Goal: Information Seeking & Learning: Learn about a topic

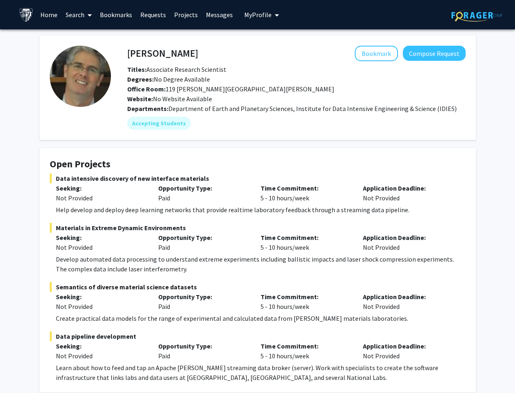
click at [50, 12] on link "Home" at bounding box center [48, 14] width 25 height 29
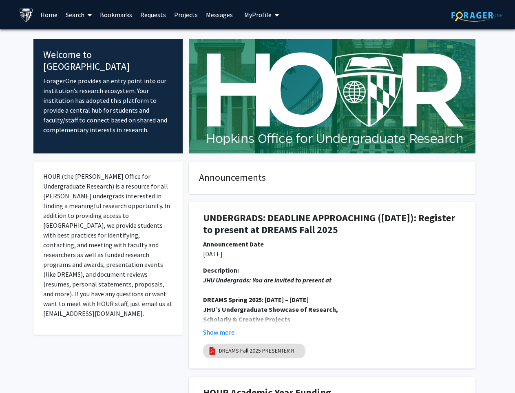
click at [74, 15] on link "Search" at bounding box center [79, 14] width 34 height 29
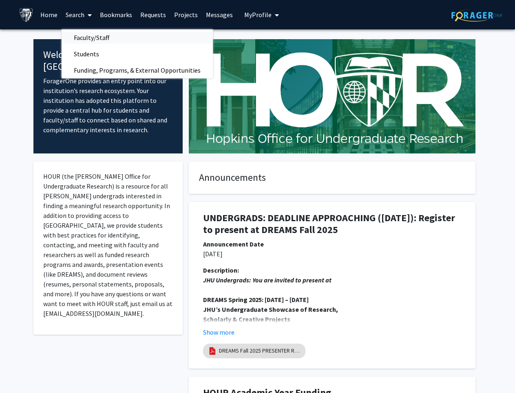
click at [94, 41] on span "Faculty/Staff" at bounding box center [92, 37] width 60 height 16
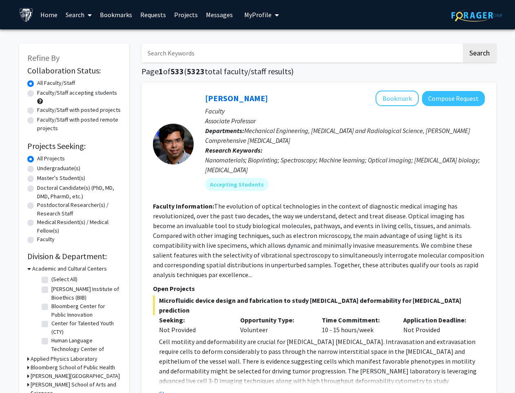
click at [77, 18] on link "Search" at bounding box center [79, 14] width 34 height 29
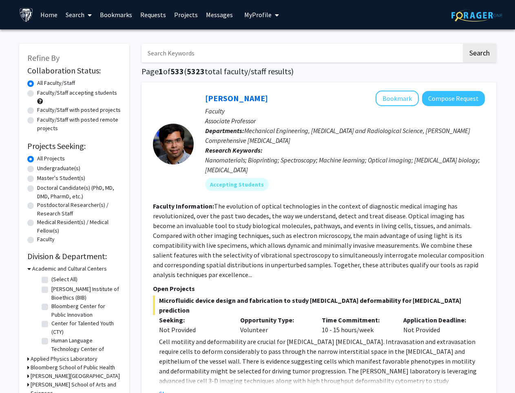
click at [188, 58] on input "Search Keywords" at bounding box center [301, 53] width 320 height 19
type input "virtual"
click at [463, 44] on button "Search" at bounding box center [479, 53] width 33 height 19
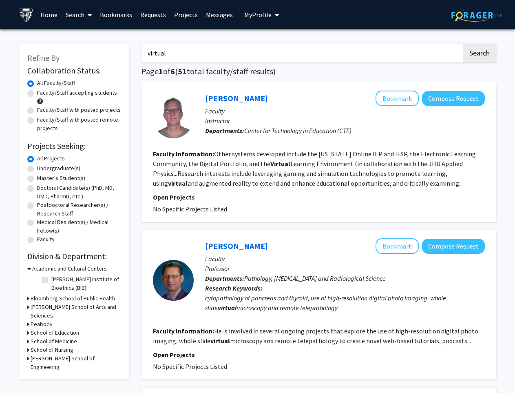
click at [37, 121] on label "Faculty/Staff with posted remote projects" at bounding box center [79, 123] width 84 height 17
click at [37, 121] on input "Faculty/Staff with posted remote projects" at bounding box center [39, 117] width 5 height 5
radio input "true"
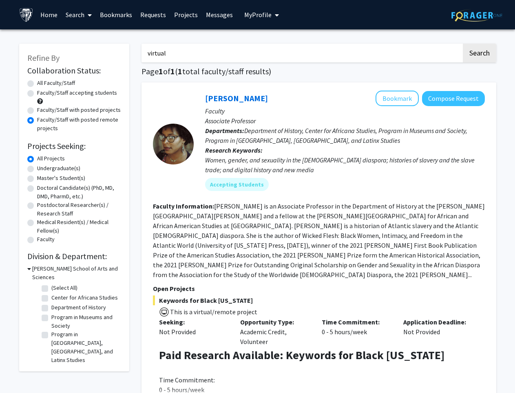
click at [190, 56] on input "virtual" at bounding box center [301, 53] width 320 height 19
type input "v"
click at [463, 44] on button "Search" at bounding box center [479, 53] width 33 height 19
radio input "true"
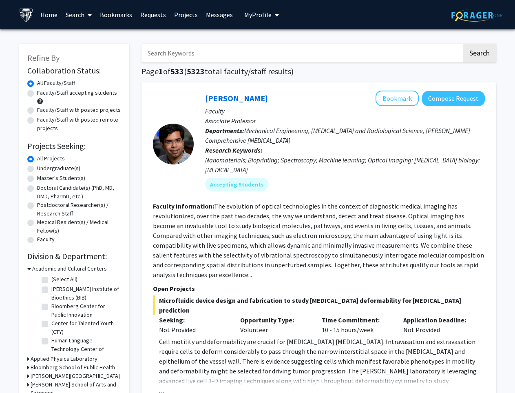
click at [37, 118] on label "Faculty/Staff with posted remote projects" at bounding box center [79, 123] width 84 height 17
click at [37, 118] on input "Faculty/Staff with posted remote projects" at bounding box center [39, 117] width 5 height 5
radio input "true"
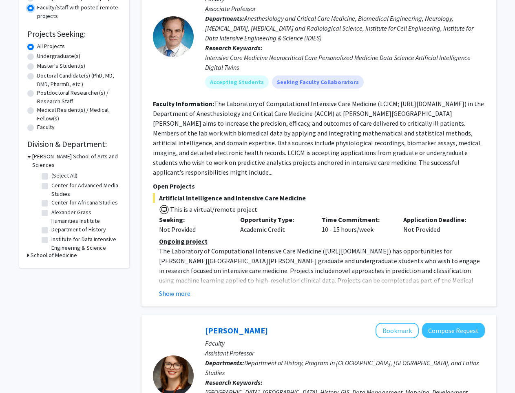
scroll to position [125, 0]
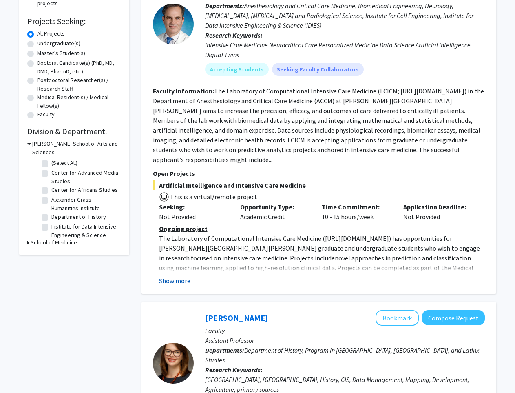
click at [184, 276] on button "Show more" at bounding box center [174, 281] width 31 height 10
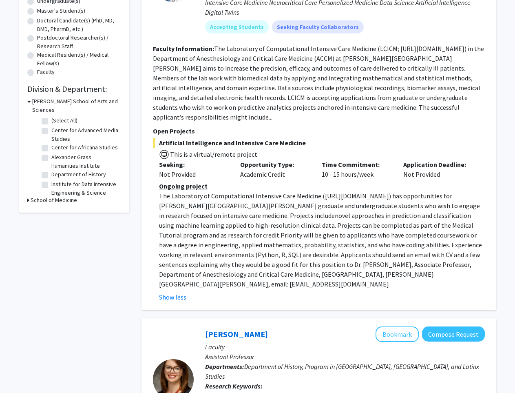
scroll to position [208, 0]
